Goal: Task Accomplishment & Management: Use online tool/utility

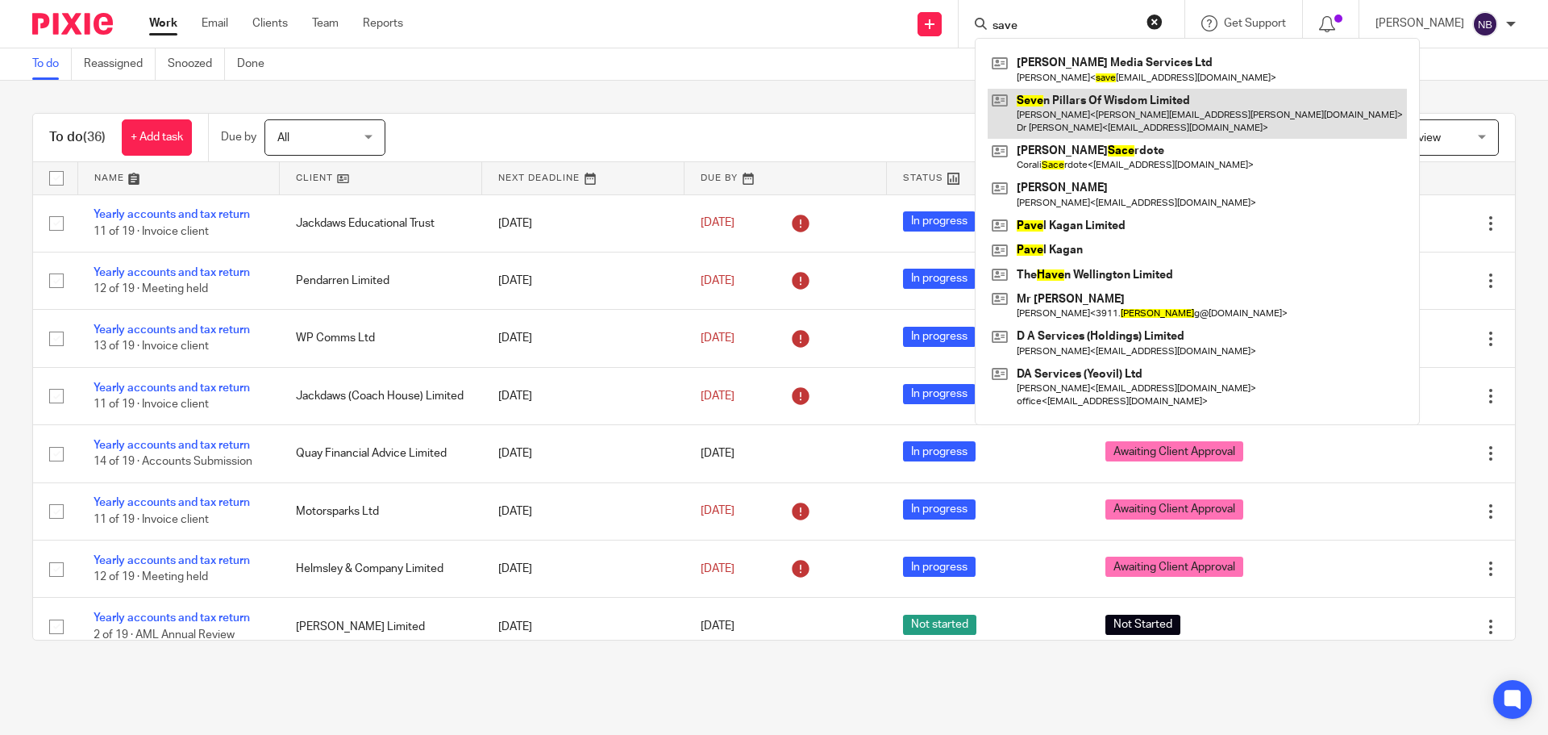
type input "save"
click at [1081, 93] on link at bounding box center [1197, 114] width 419 height 50
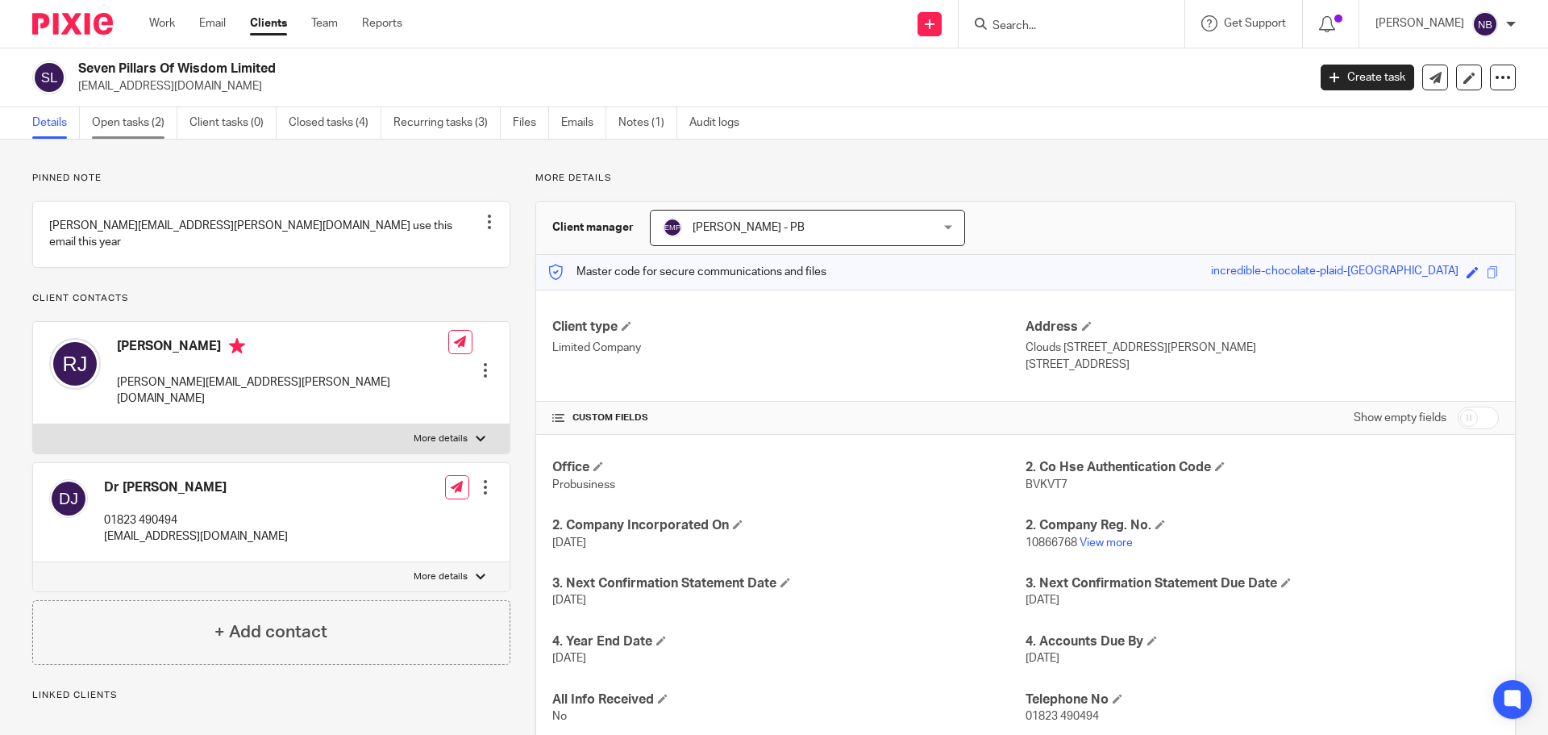
click at [152, 124] on link "Open tasks (2)" at bounding box center [134, 122] width 85 height 31
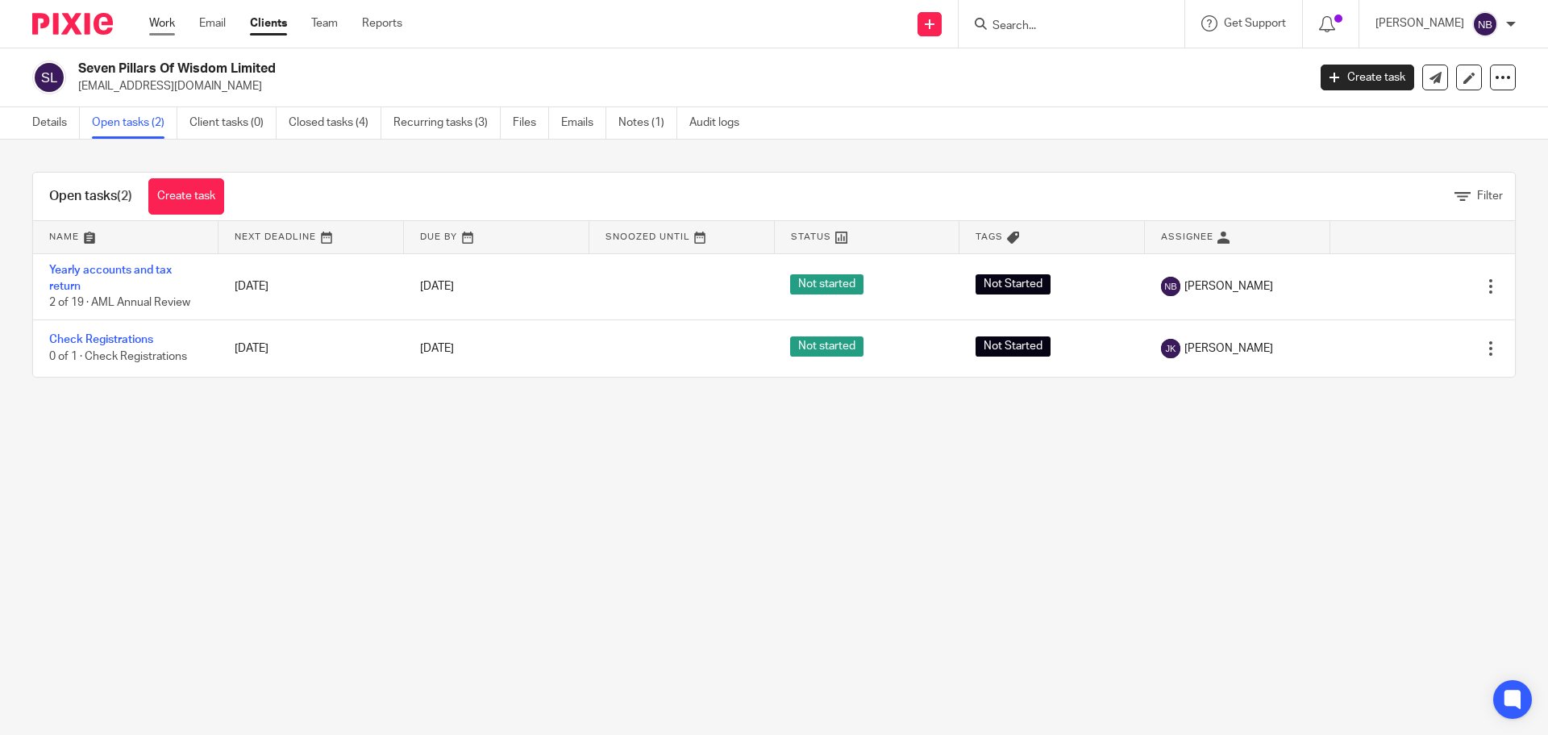
click at [171, 23] on link "Work" at bounding box center [162, 23] width 26 height 16
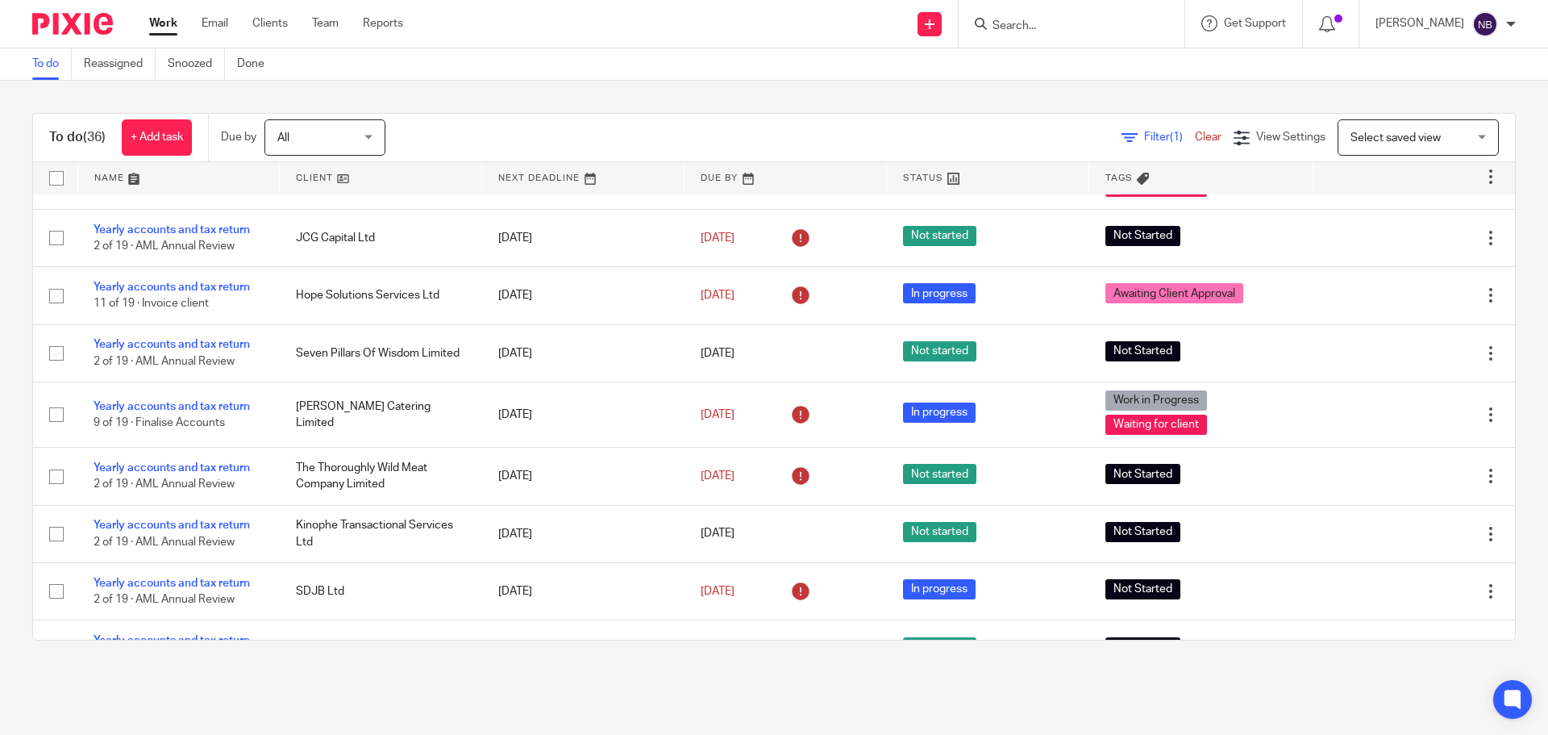
scroll to position [1475, 0]
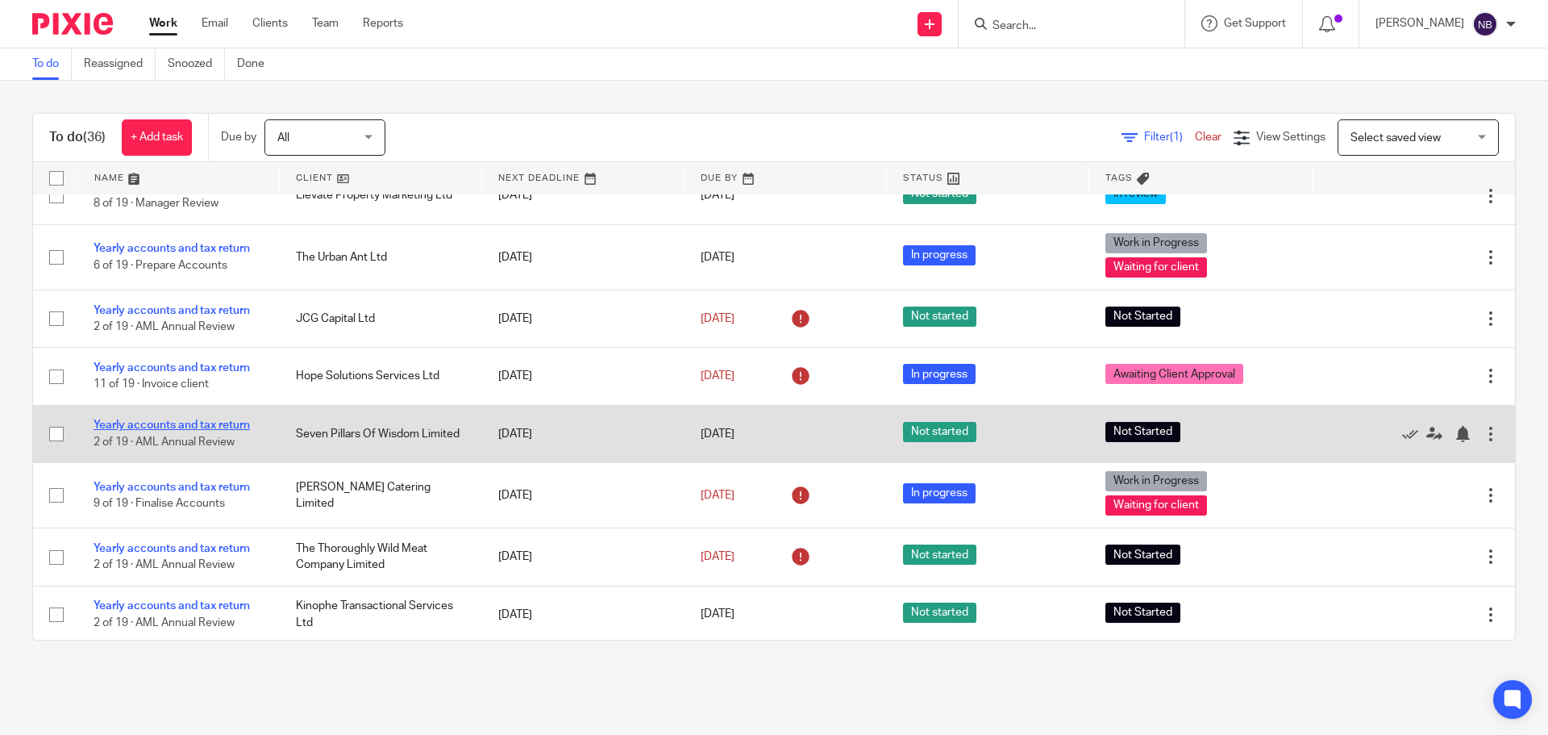
click at [231, 422] on link "Yearly accounts and tax return" at bounding box center [172, 424] width 156 height 11
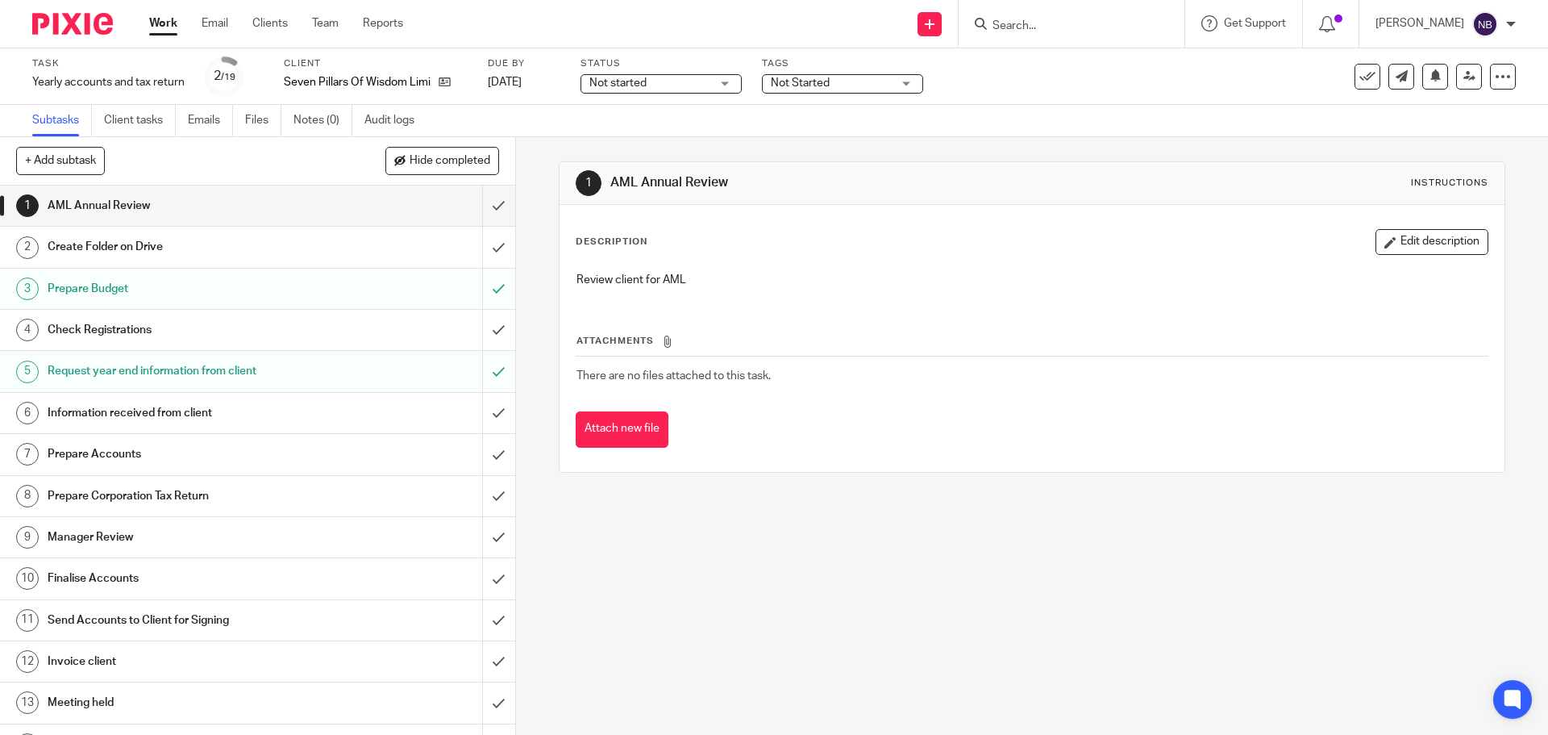
click at [256, 290] on h1 "Prepare Budget" at bounding box center [187, 289] width 279 height 24
